Goal: Task Accomplishment & Management: Use online tool/utility

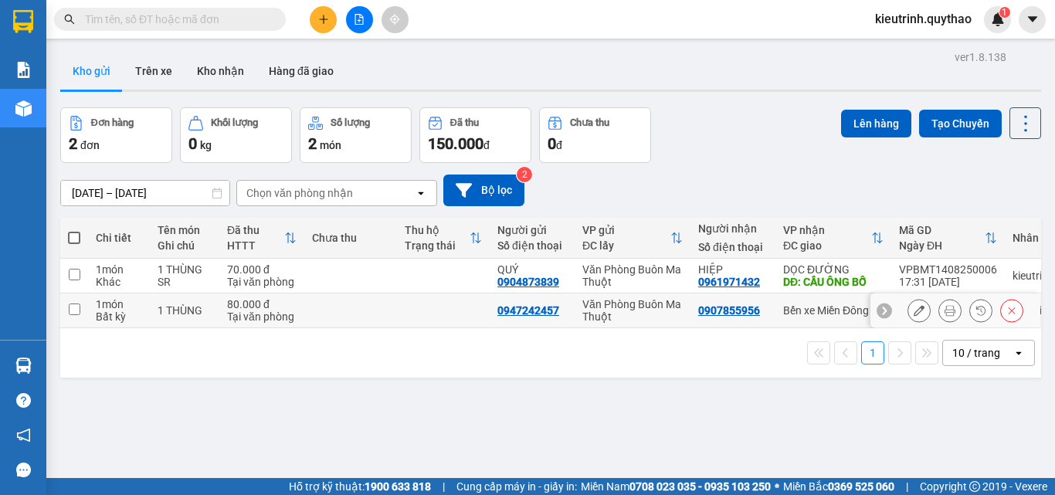
scroll to position [71, 0]
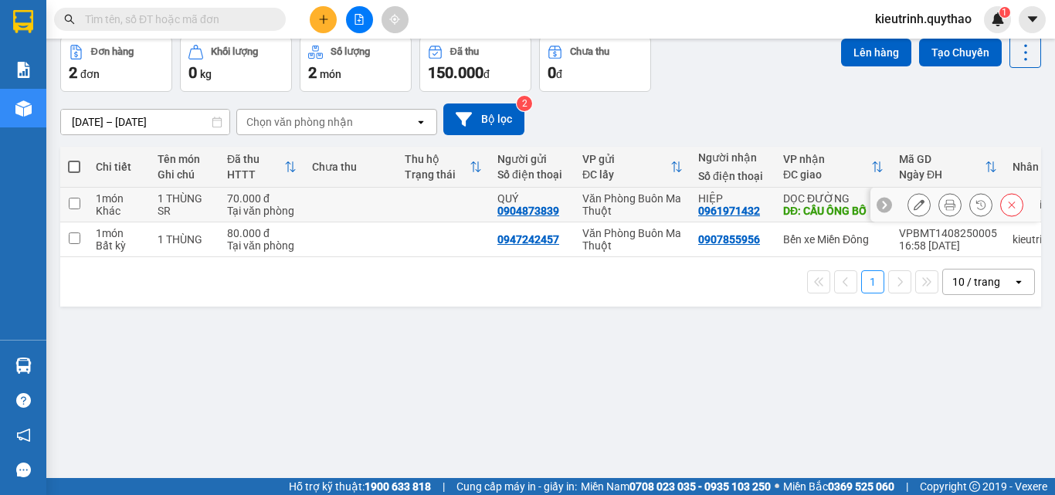
click at [70, 206] on input "checkbox" at bounding box center [75, 204] width 12 height 12
checkbox input "true"
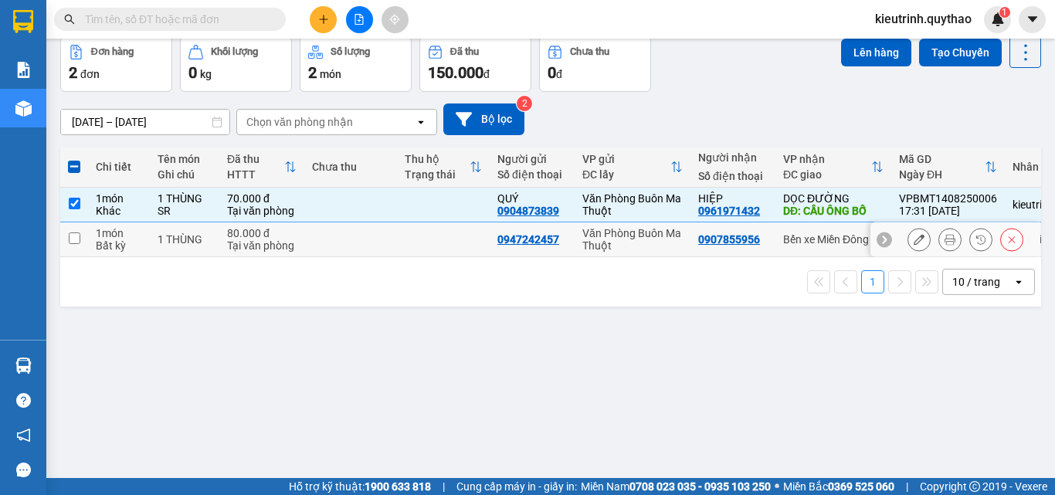
click at [81, 235] on td at bounding box center [74, 239] width 28 height 35
checkbox input "true"
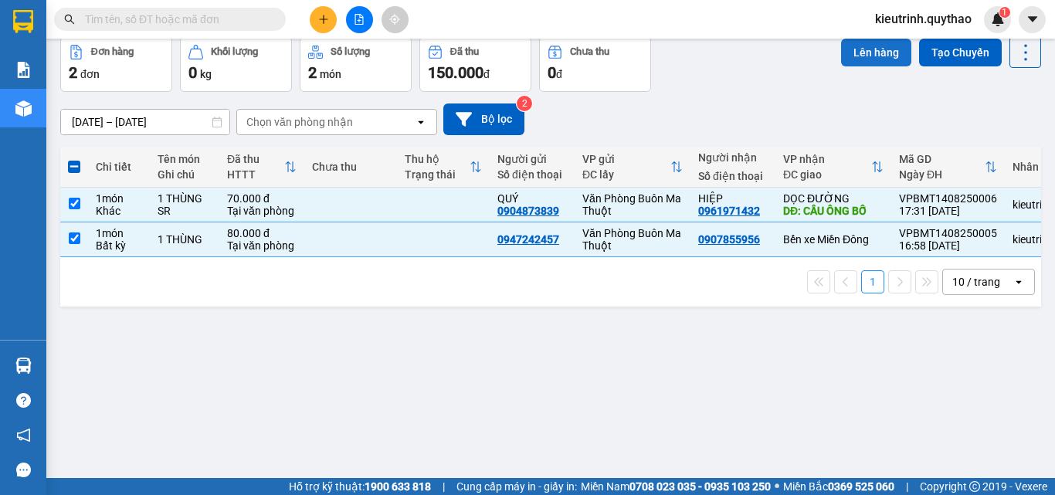
click at [862, 58] on button "Lên hàng" at bounding box center [876, 53] width 70 height 28
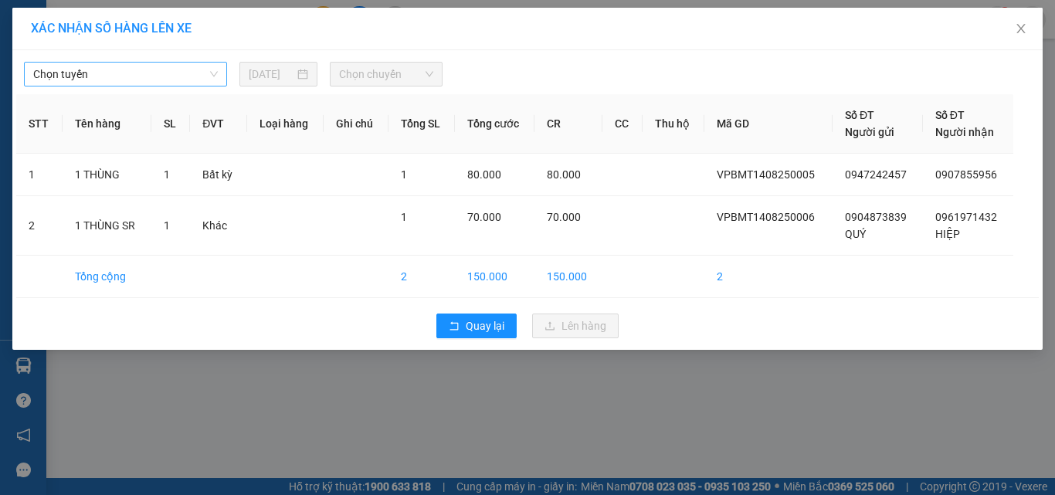
click at [202, 78] on span "Chọn tuyến" at bounding box center [125, 74] width 185 height 23
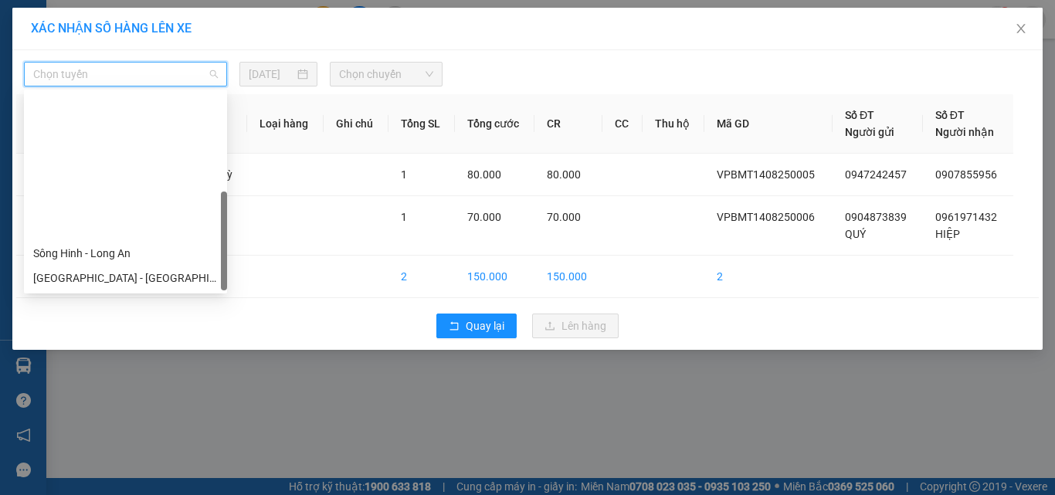
scroll to position [173, 0]
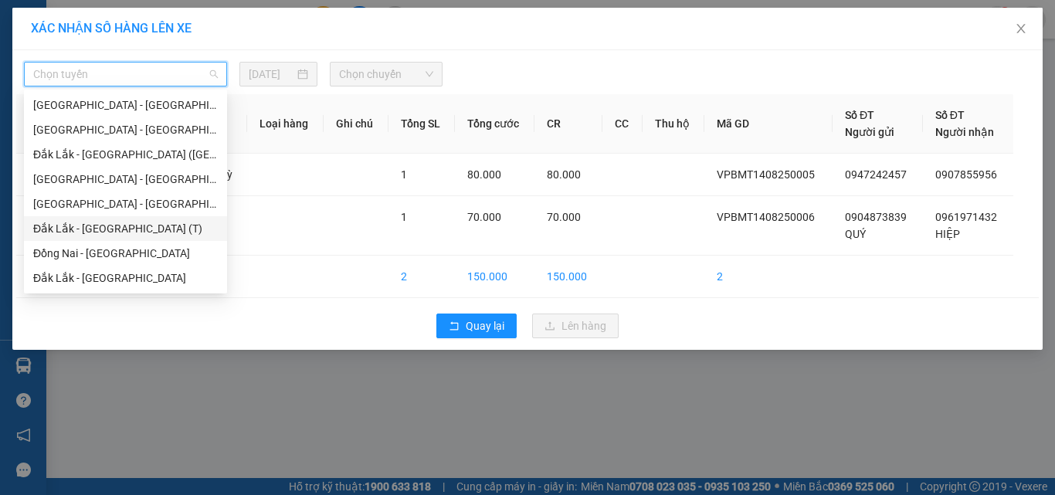
click at [106, 227] on div "Đắk Lắk - [GEOGRAPHIC_DATA] (T)" at bounding box center [125, 228] width 185 height 17
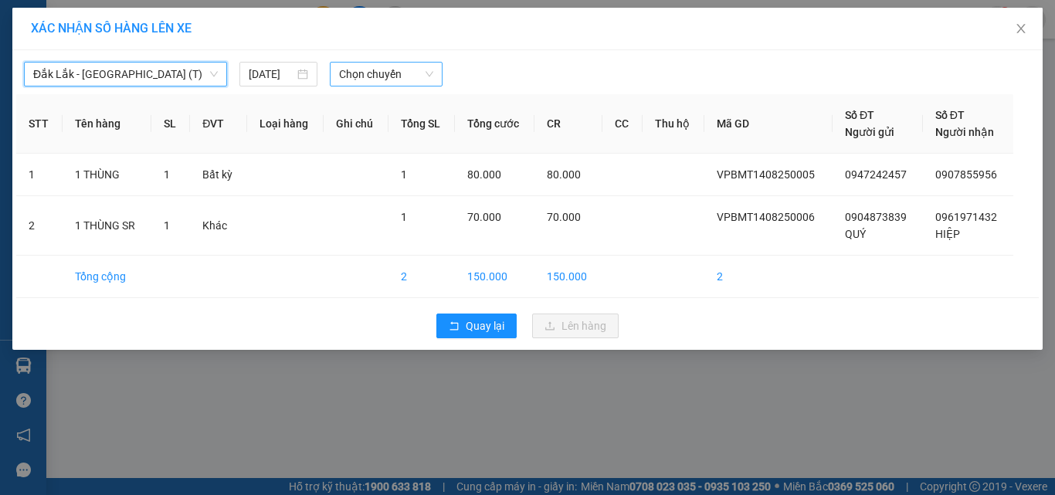
click at [364, 80] on span "Chọn chuyến" at bounding box center [386, 74] width 95 height 23
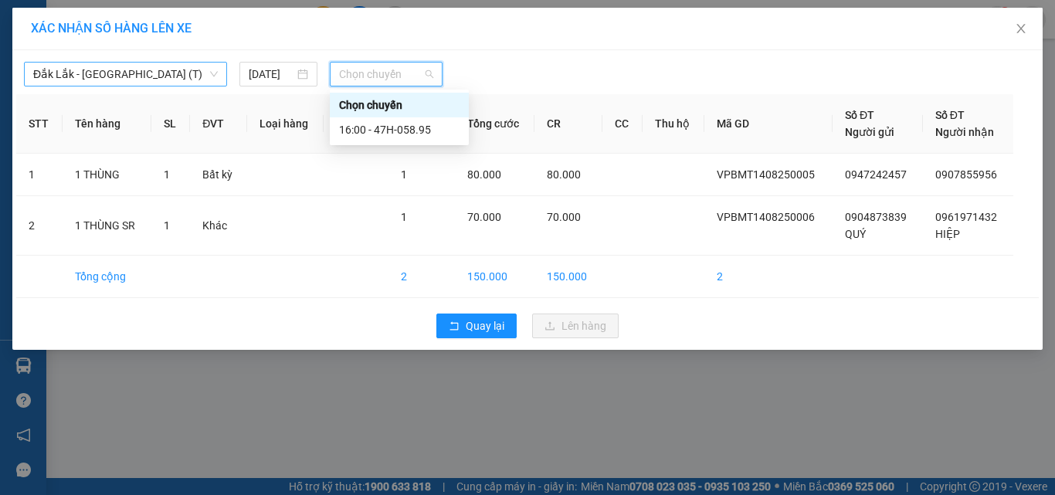
click at [159, 73] on span "Đắk Lắk - [GEOGRAPHIC_DATA] (T)" at bounding box center [125, 74] width 185 height 23
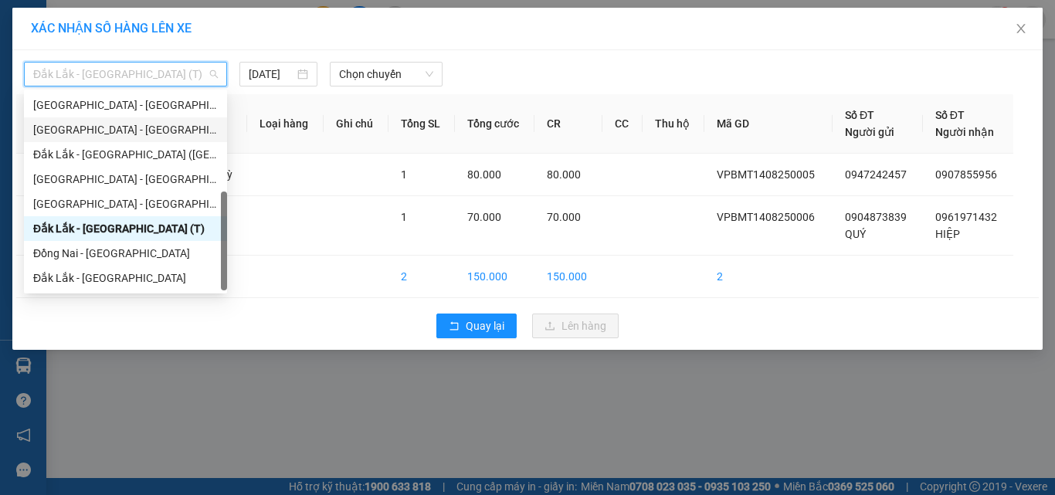
click at [152, 132] on div "[GEOGRAPHIC_DATA] - [GEOGRAPHIC_DATA] ([GEOGRAPHIC_DATA] - [GEOGRAPHIC_DATA] cũ)" at bounding box center [125, 129] width 185 height 17
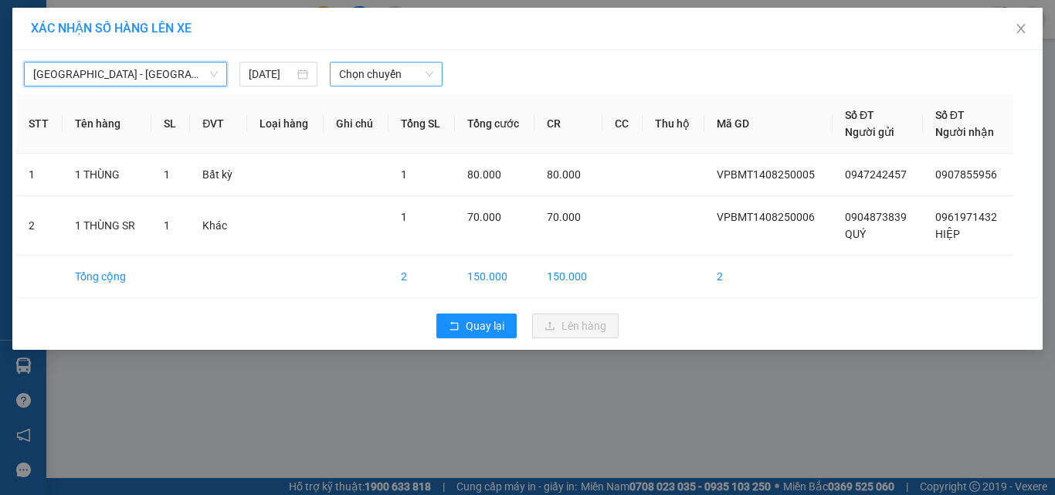
click at [360, 76] on span "Chọn chuyến" at bounding box center [386, 74] width 95 height 23
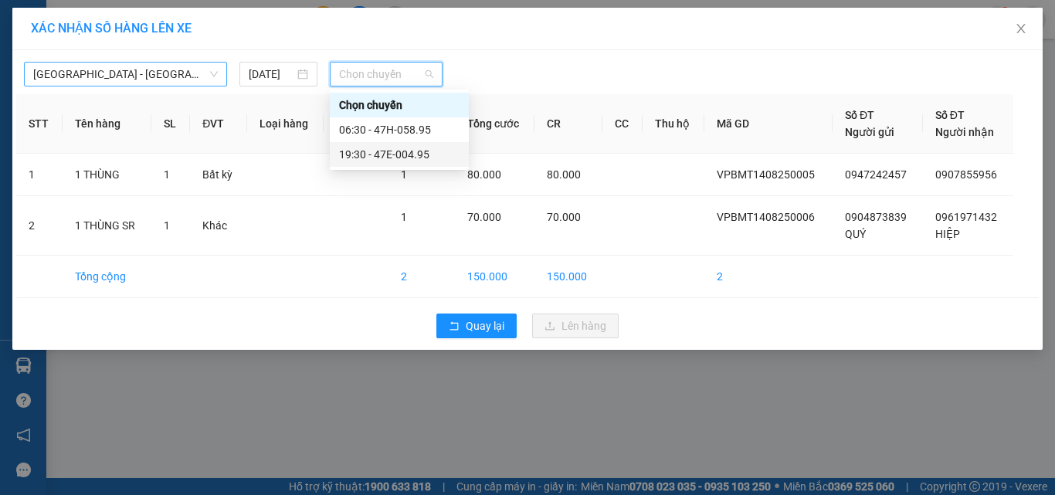
click at [182, 76] on span "[GEOGRAPHIC_DATA] - [GEOGRAPHIC_DATA] ([GEOGRAPHIC_DATA] - [GEOGRAPHIC_DATA] cũ)" at bounding box center [125, 74] width 185 height 23
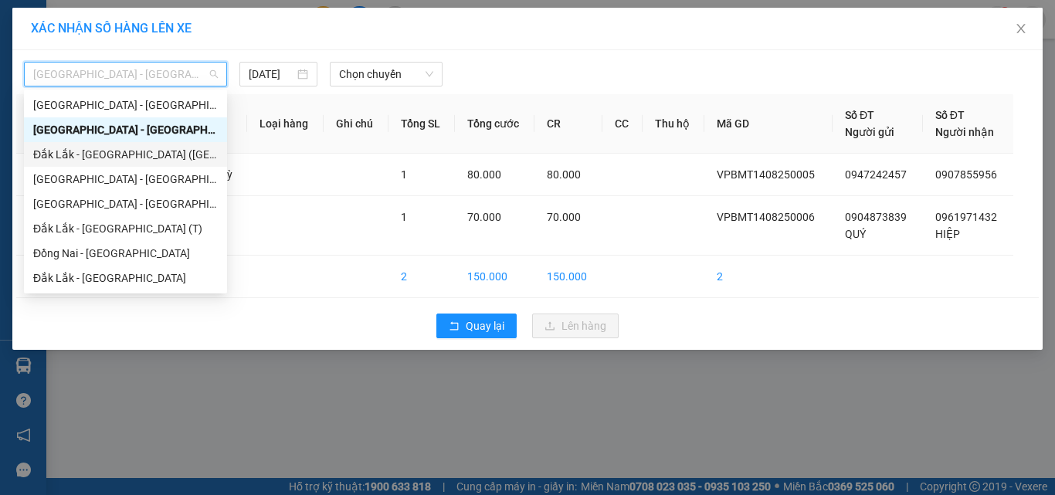
click at [134, 153] on div "Đắk Lắk - [GEOGRAPHIC_DATA] ([GEOGRAPHIC_DATA])" at bounding box center [125, 154] width 185 height 17
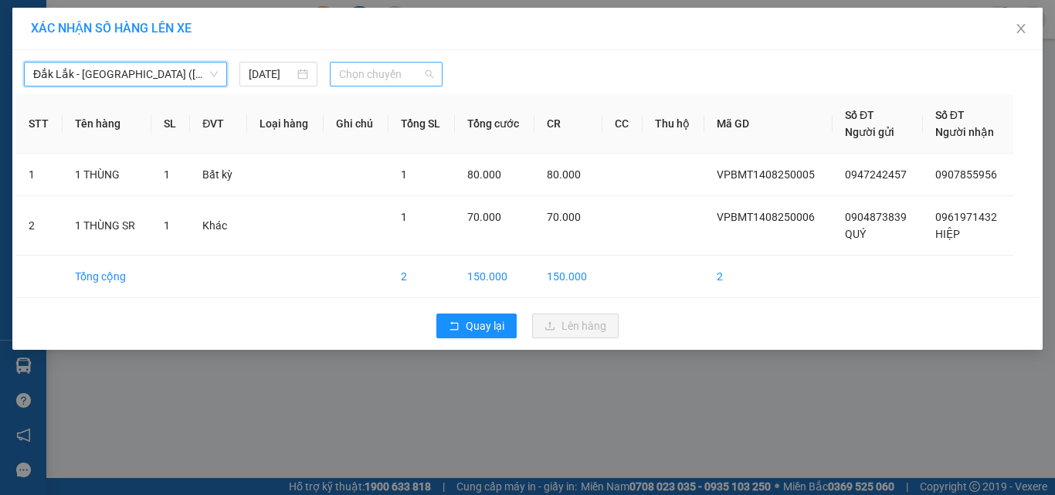
click at [369, 74] on span "Chọn chuyến" at bounding box center [386, 74] width 95 height 23
click at [167, 77] on span "Đắk Lắk - [GEOGRAPHIC_DATA] ([GEOGRAPHIC_DATA])" at bounding box center [125, 74] width 185 height 23
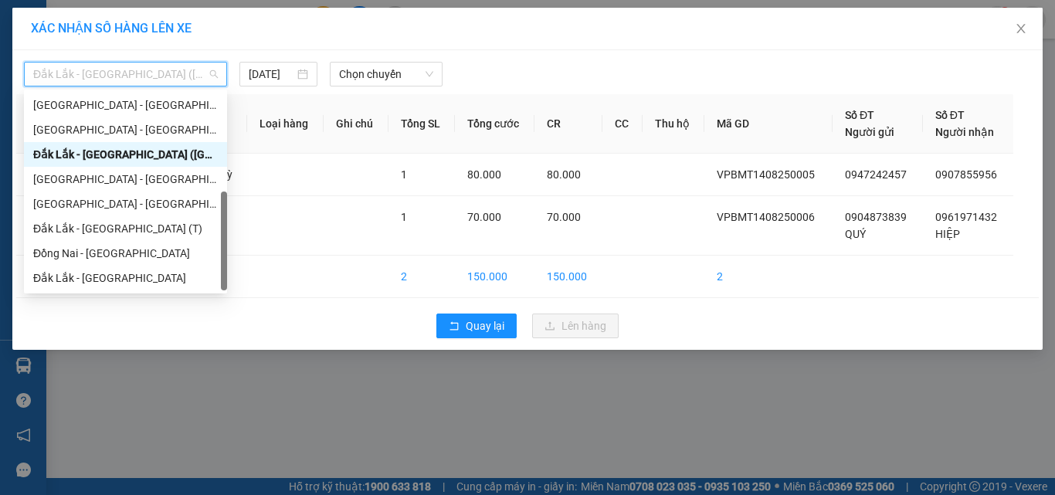
scroll to position [96, 0]
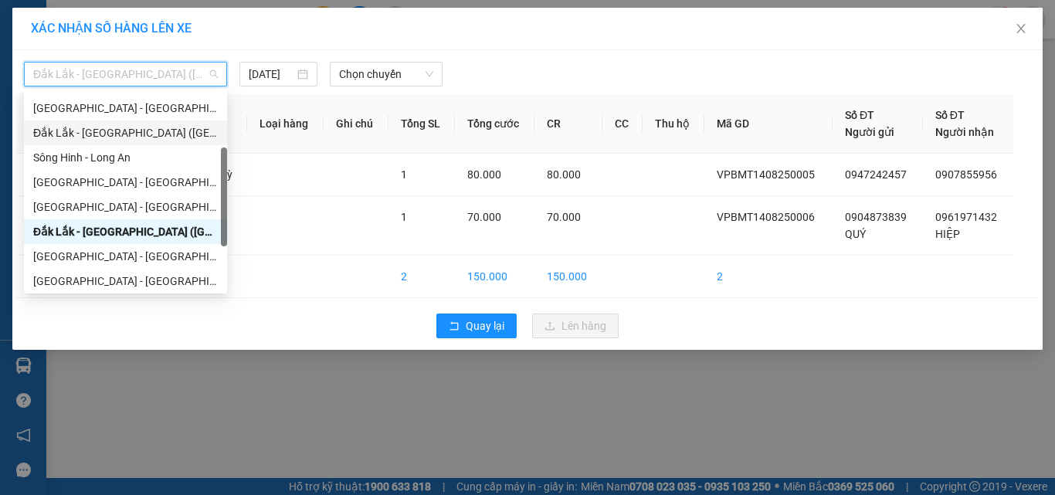
click at [184, 133] on div "Đắk Lắk - [GEOGRAPHIC_DATA] ([GEOGRAPHIC_DATA] mới)" at bounding box center [125, 132] width 185 height 17
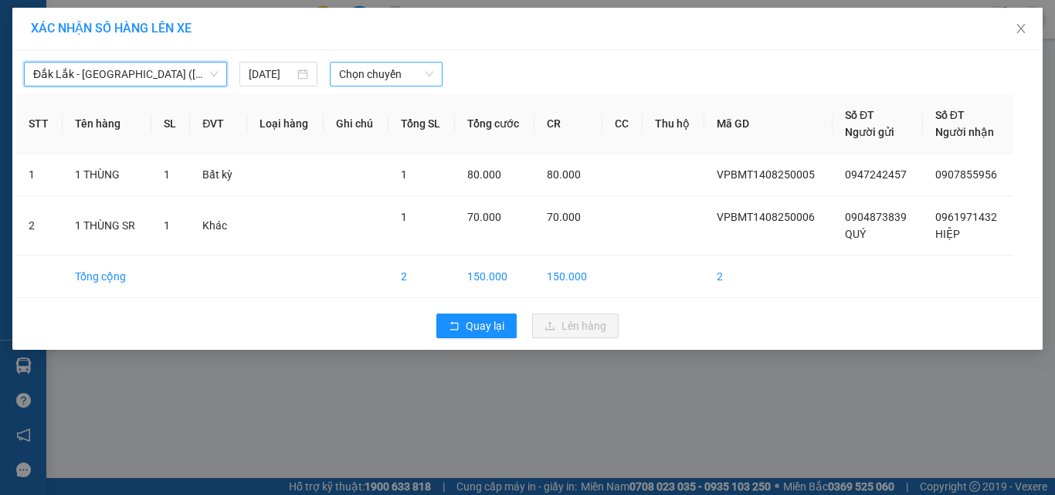
click at [366, 80] on span "Chọn chuyến" at bounding box center [386, 74] width 95 height 23
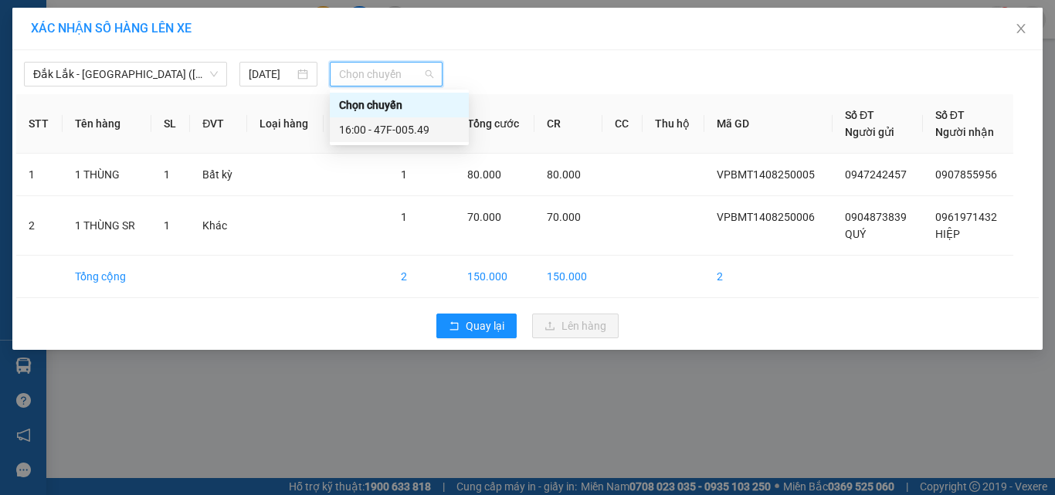
click at [393, 127] on div "16:00 - 47F-005.49" at bounding box center [399, 129] width 121 height 17
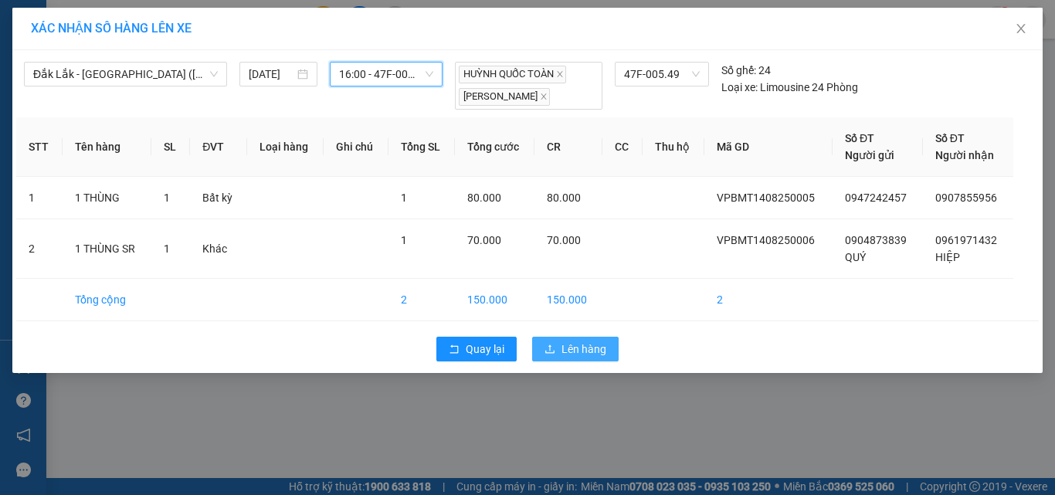
click at [569, 351] on span "Lên hàng" at bounding box center [584, 349] width 45 height 17
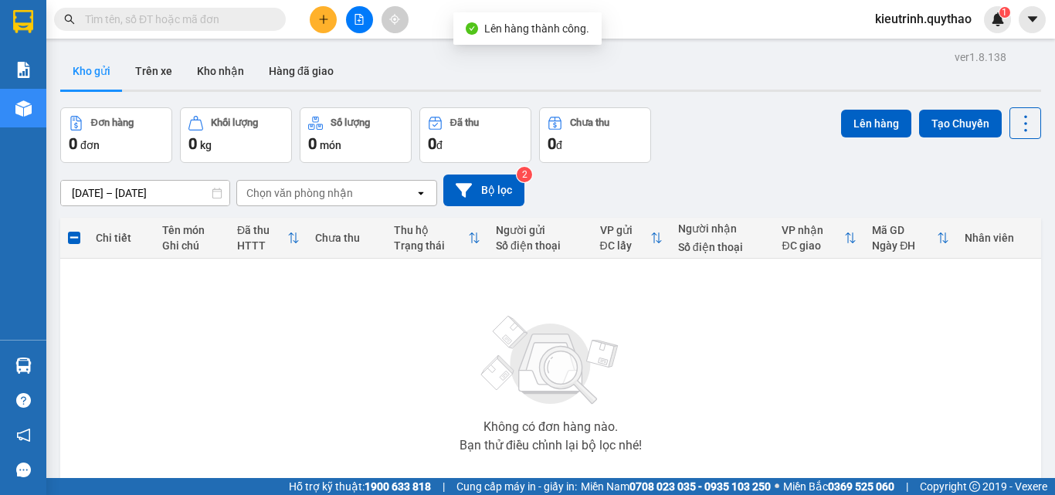
click at [367, 22] on button at bounding box center [359, 19] width 27 height 27
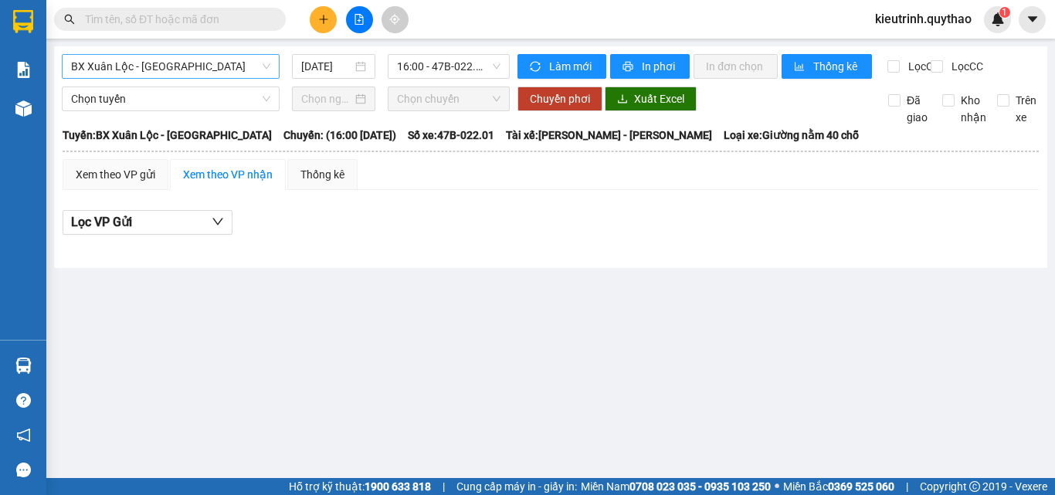
click at [175, 68] on span "BX Xuân Lộc - [GEOGRAPHIC_DATA]" at bounding box center [170, 66] width 199 height 23
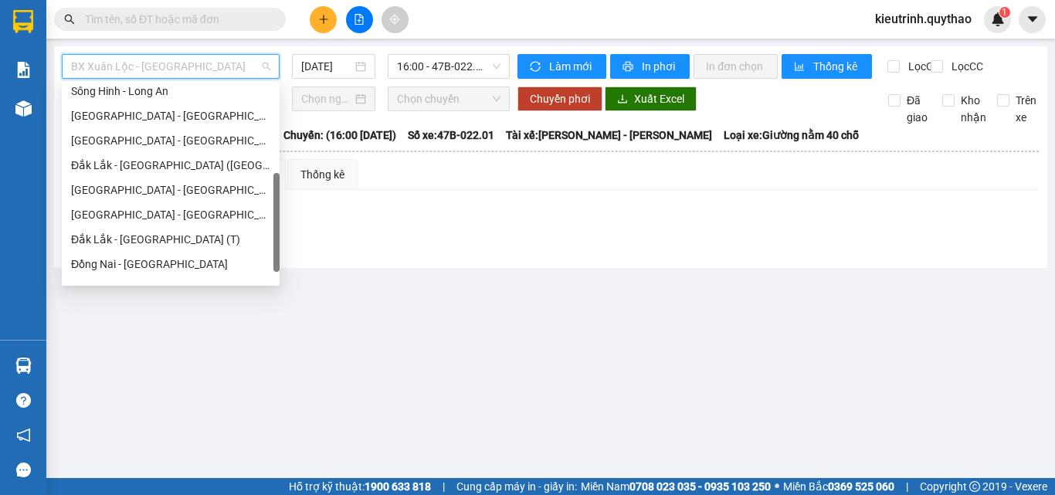
scroll to position [173, 0]
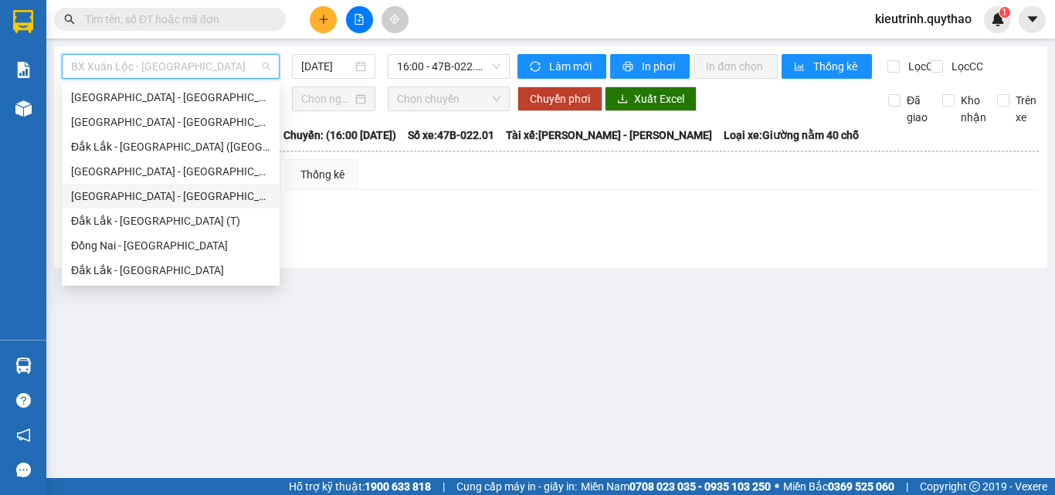
click at [129, 192] on div "[GEOGRAPHIC_DATA] - [GEOGRAPHIC_DATA]" at bounding box center [170, 196] width 199 height 17
type input "[DATE]"
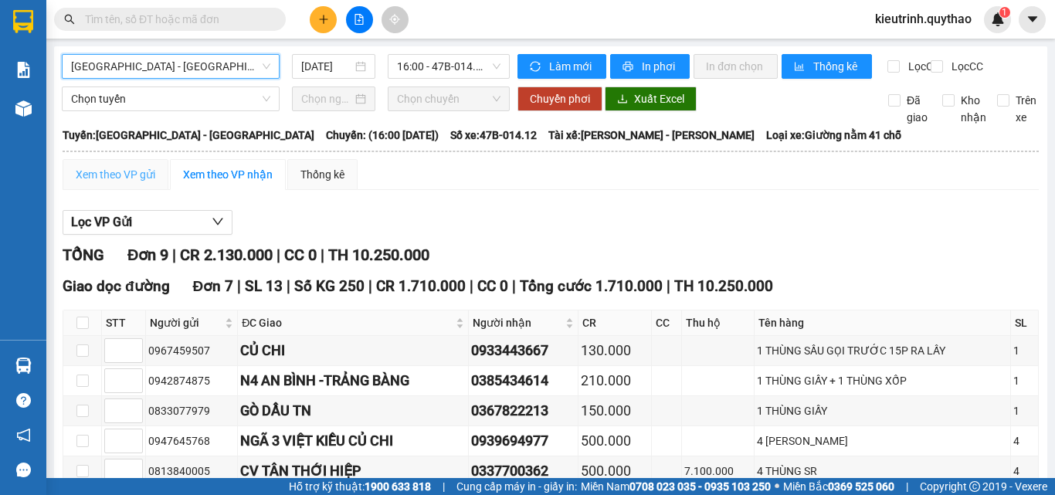
click at [144, 178] on div "Xem theo VP gửi" at bounding box center [116, 174] width 106 height 31
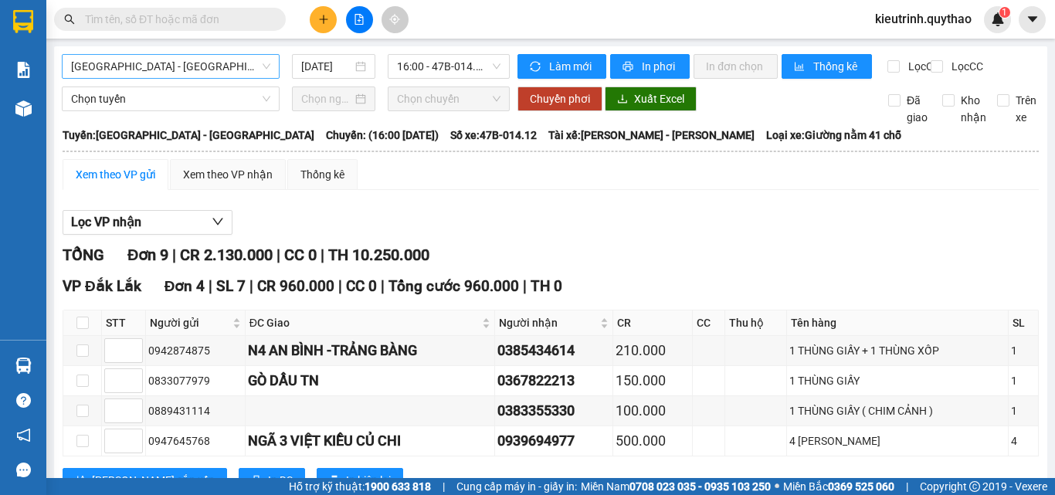
click at [145, 71] on span "[GEOGRAPHIC_DATA] - [GEOGRAPHIC_DATA]" at bounding box center [170, 66] width 199 height 23
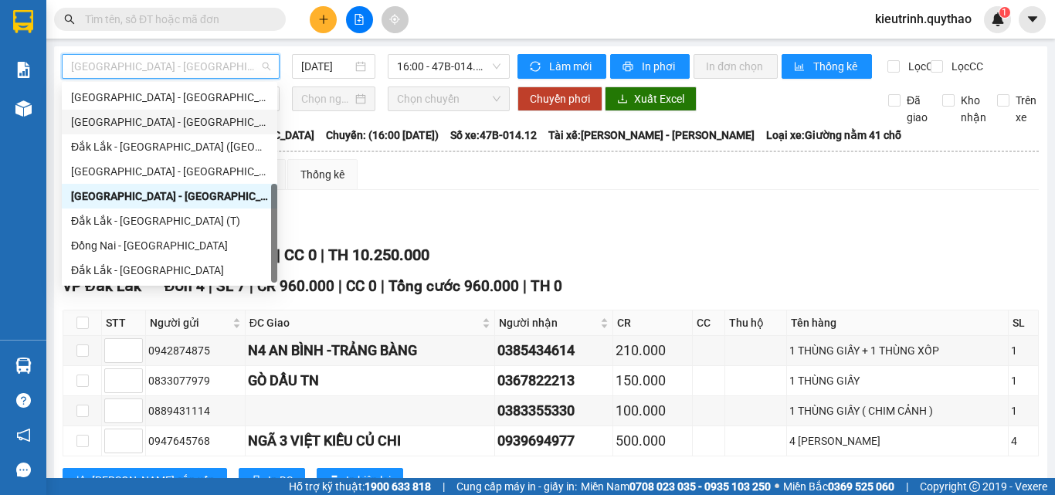
scroll to position [96, 0]
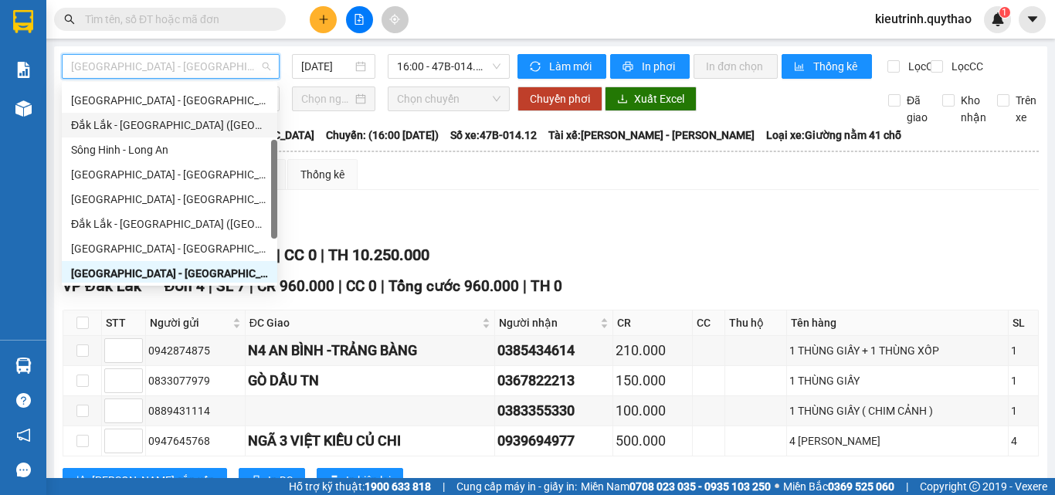
click at [154, 121] on div "Đắk Lắk - [GEOGRAPHIC_DATA] ([GEOGRAPHIC_DATA] mới)" at bounding box center [169, 125] width 197 height 17
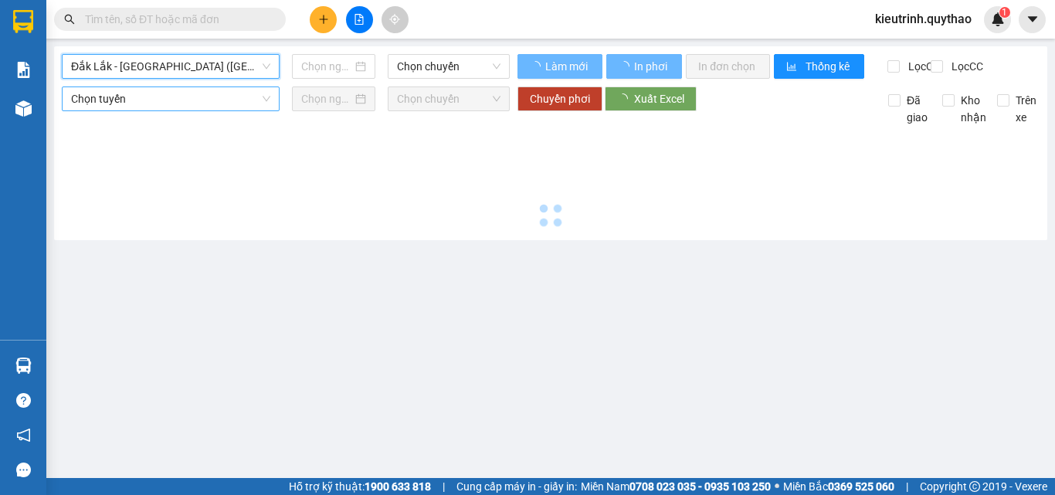
type input "[DATE]"
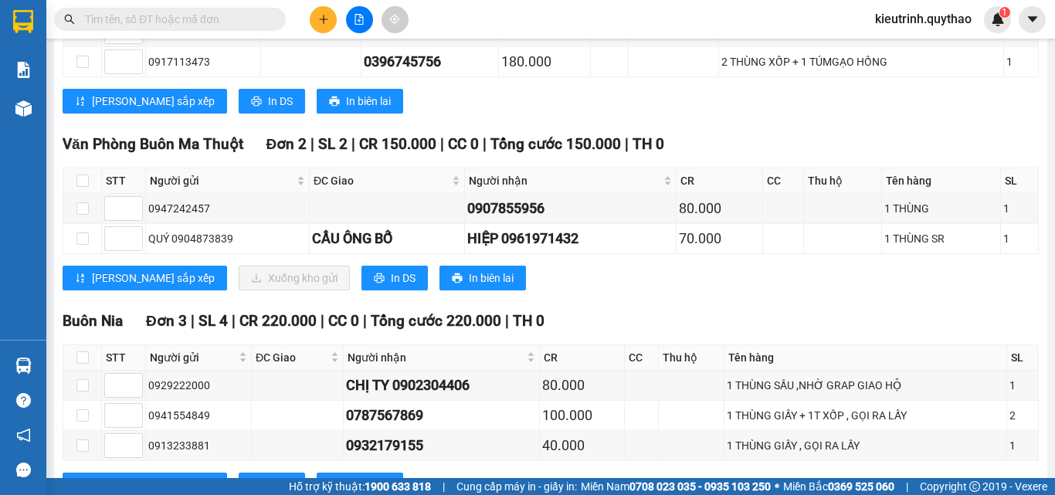
scroll to position [49, 0]
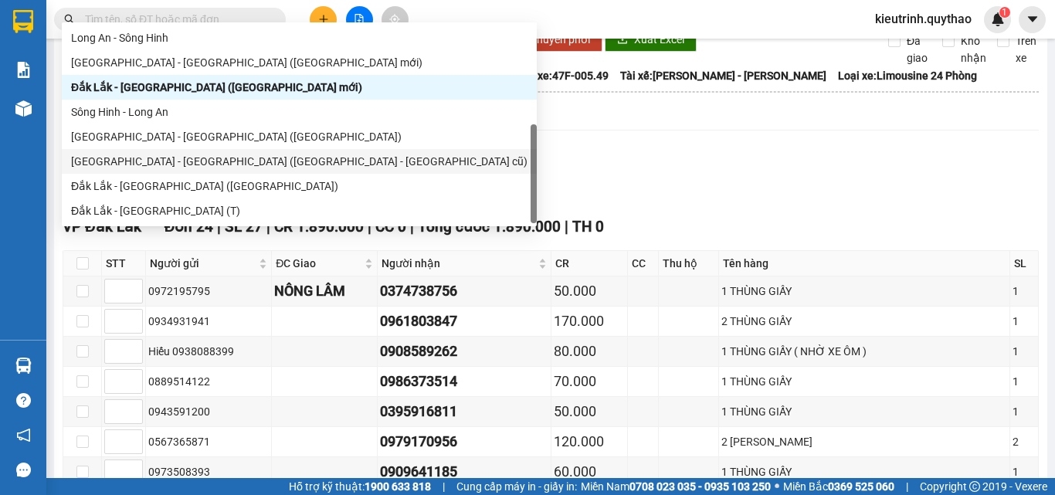
type input "S"
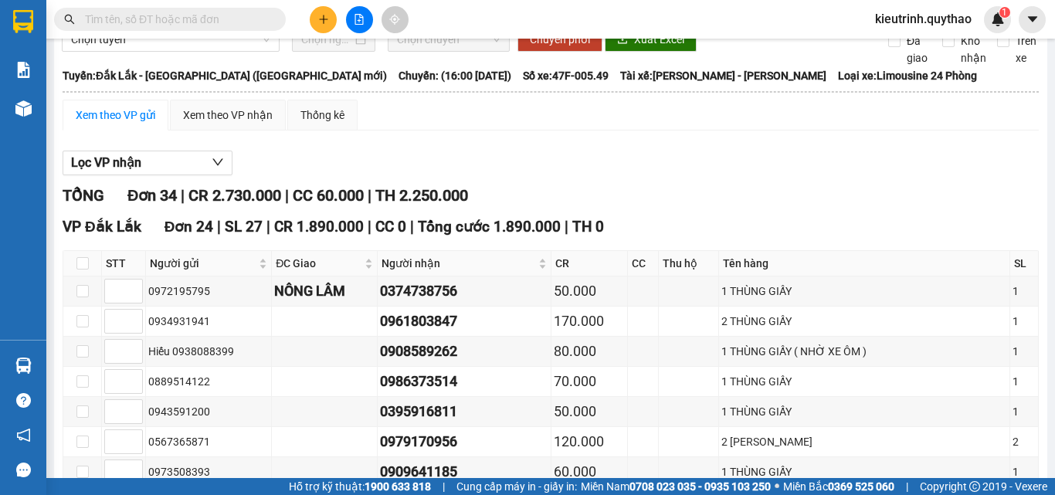
drag, startPoint x: 335, startPoint y: 145, endPoint x: 335, endPoint y: 171, distance: 25.5
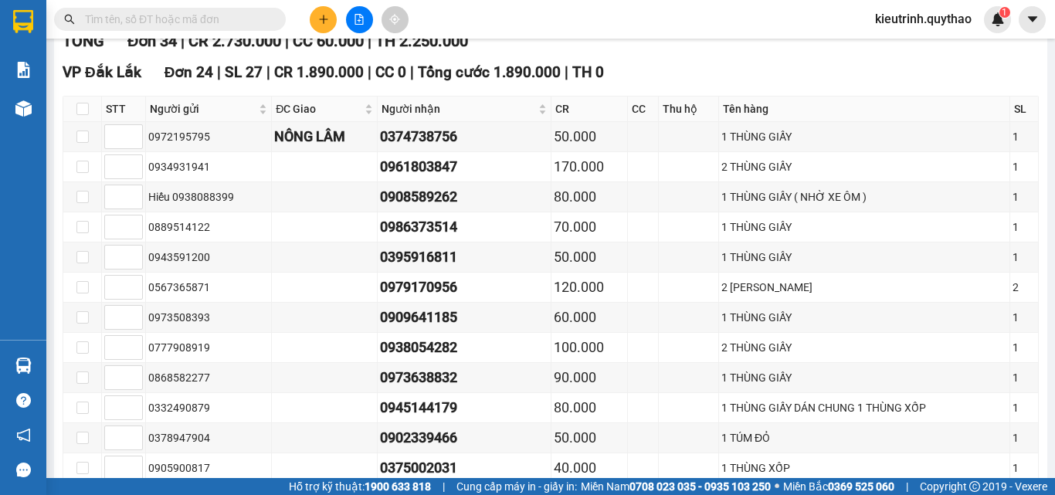
scroll to position [0, 0]
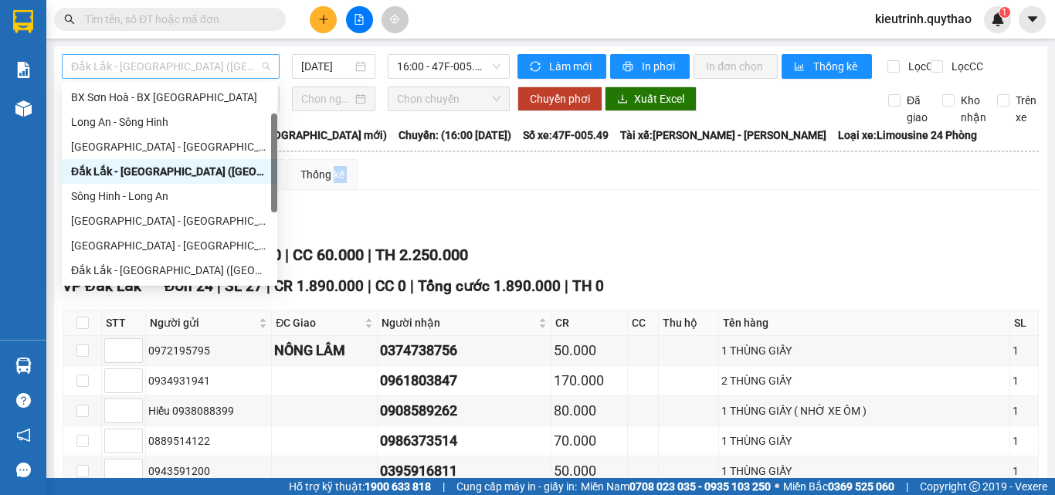
click at [222, 67] on span "Đắk Lắk - [GEOGRAPHIC_DATA] ([GEOGRAPHIC_DATA] mới)" at bounding box center [170, 66] width 199 height 23
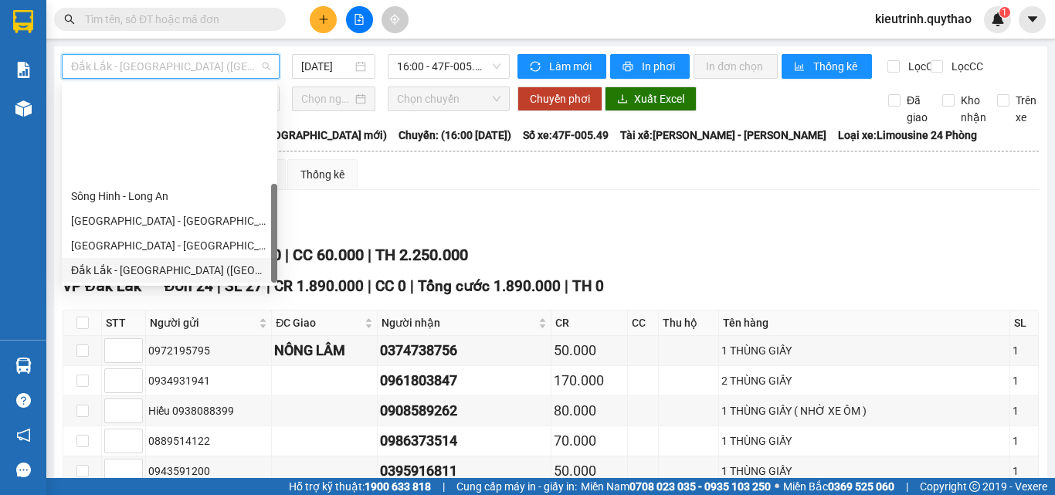
scroll to position [173, 0]
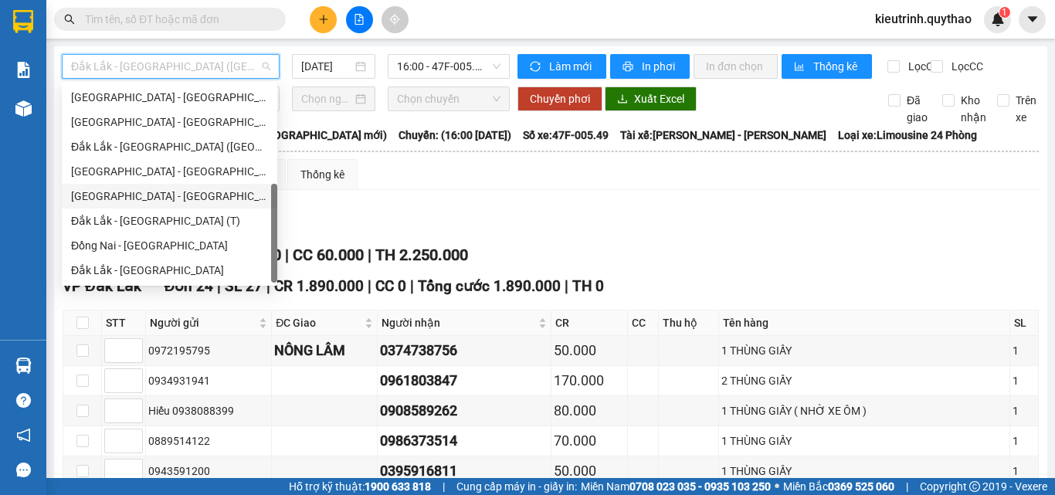
click at [125, 197] on div "[GEOGRAPHIC_DATA] - [GEOGRAPHIC_DATA]" at bounding box center [169, 196] width 197 height 17
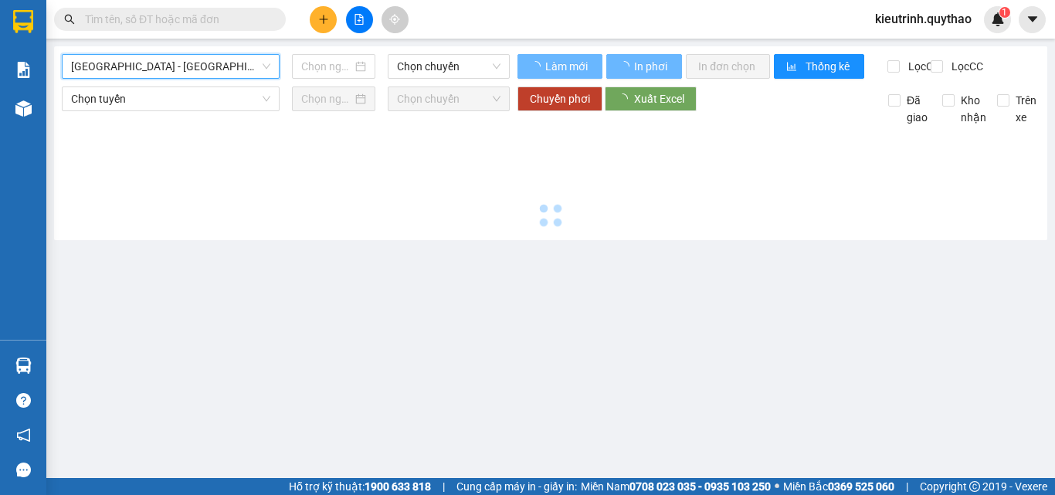
type input "[DATE]"
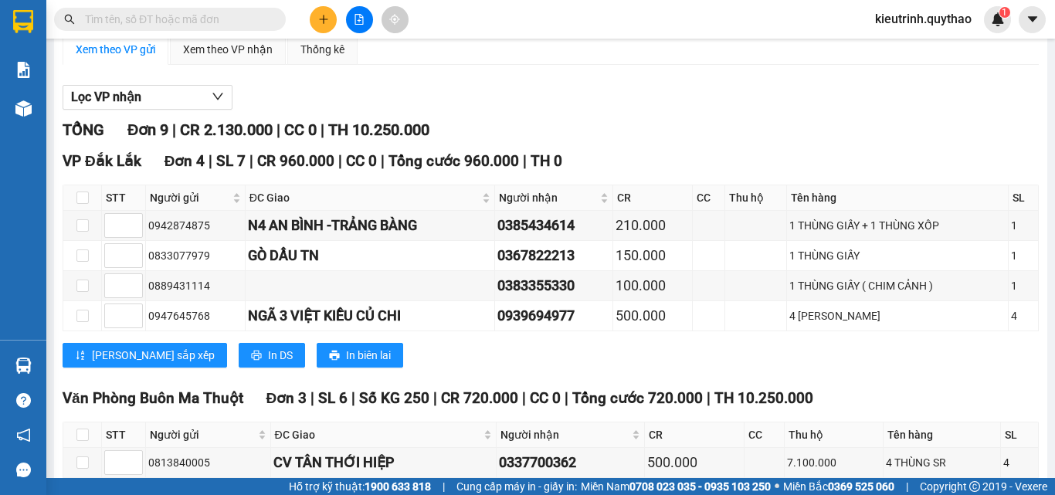
scroll to position [263, 0]
